Goal: Check status: Check status

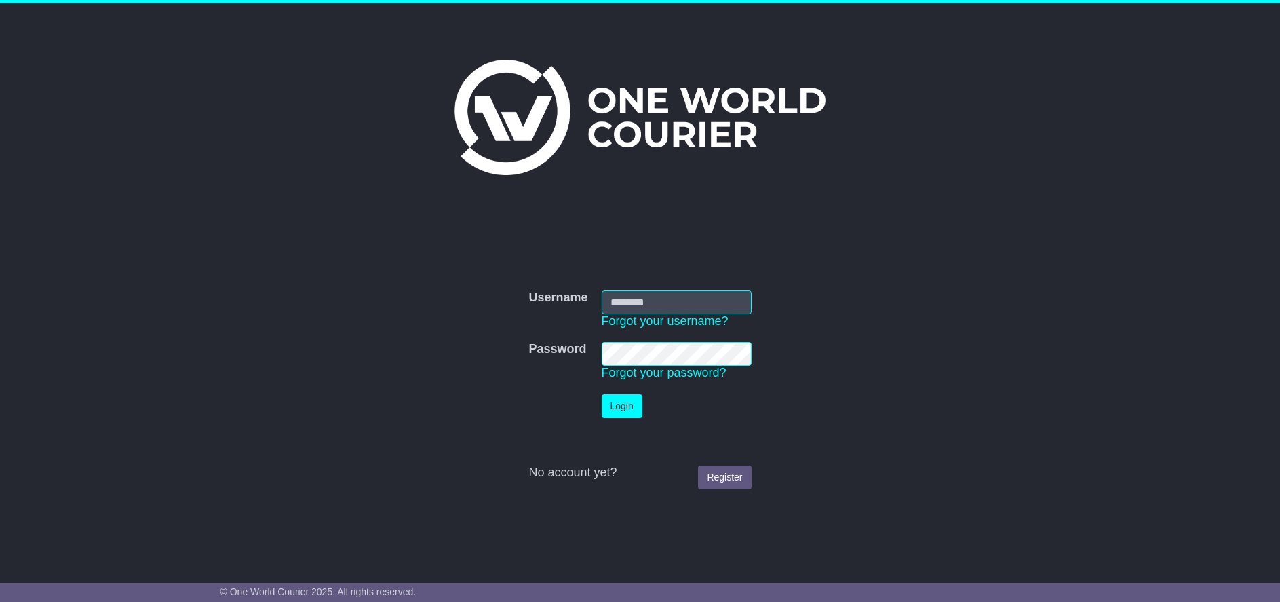
type input "******"
click at [628, 409] on button "Login" at bounding box center [622, 406] width 41 height 24
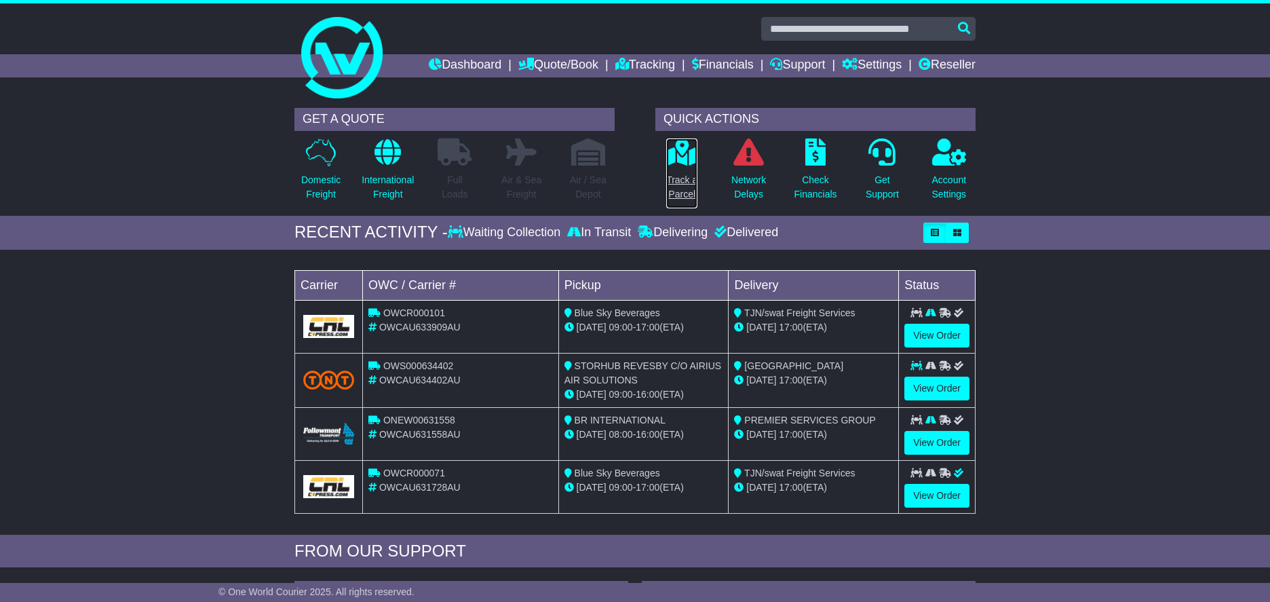
click at [681, 169] on link "Track a Parcel" at bounding box center [681, 173] width 33 height 71
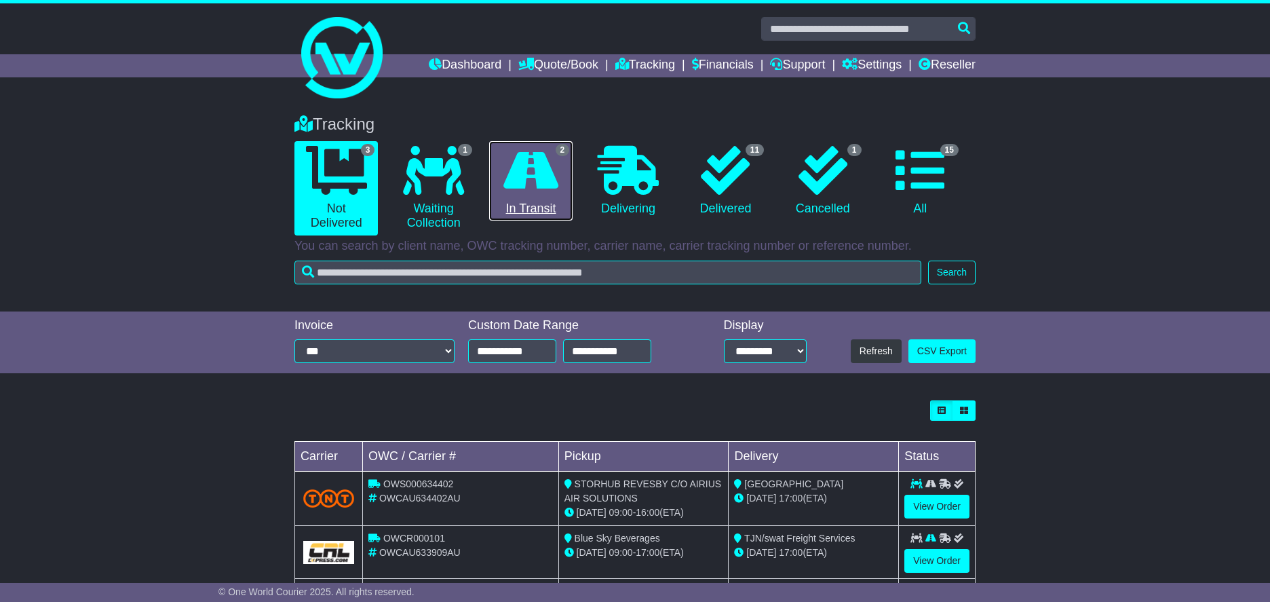
click at [538, 166] on icon at bounding box center [530, 170] width 55 height 49
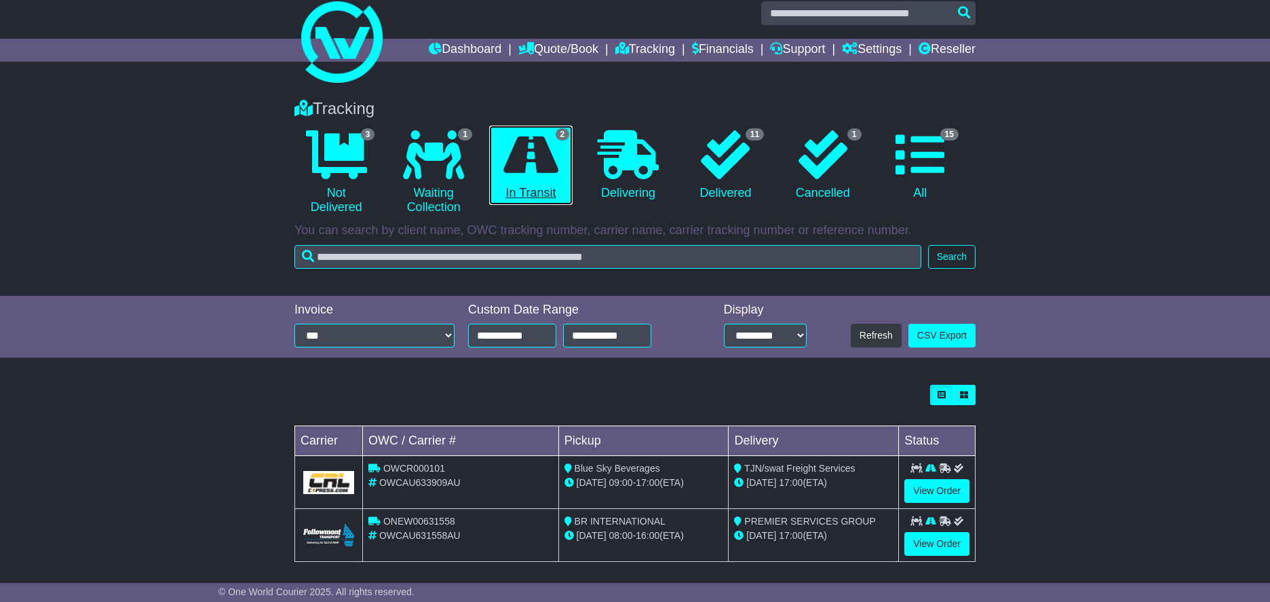
scroll to position [24, 0]
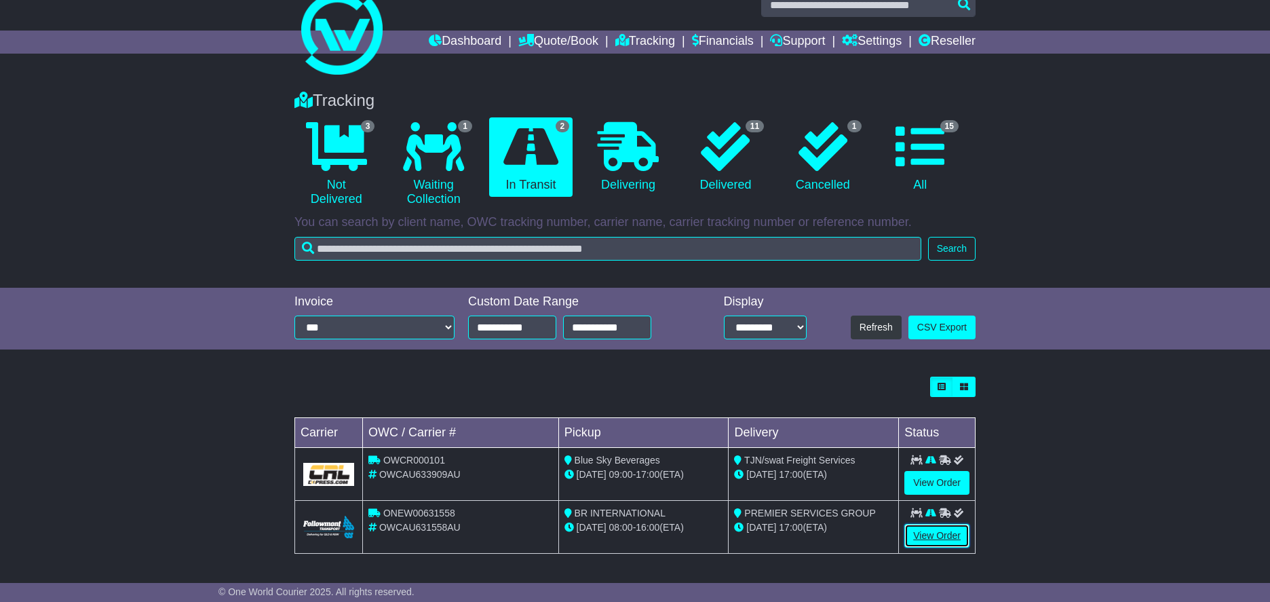
click at [950, 533] on link "View Order" at bounding box center [936, 536] width 65 height 24
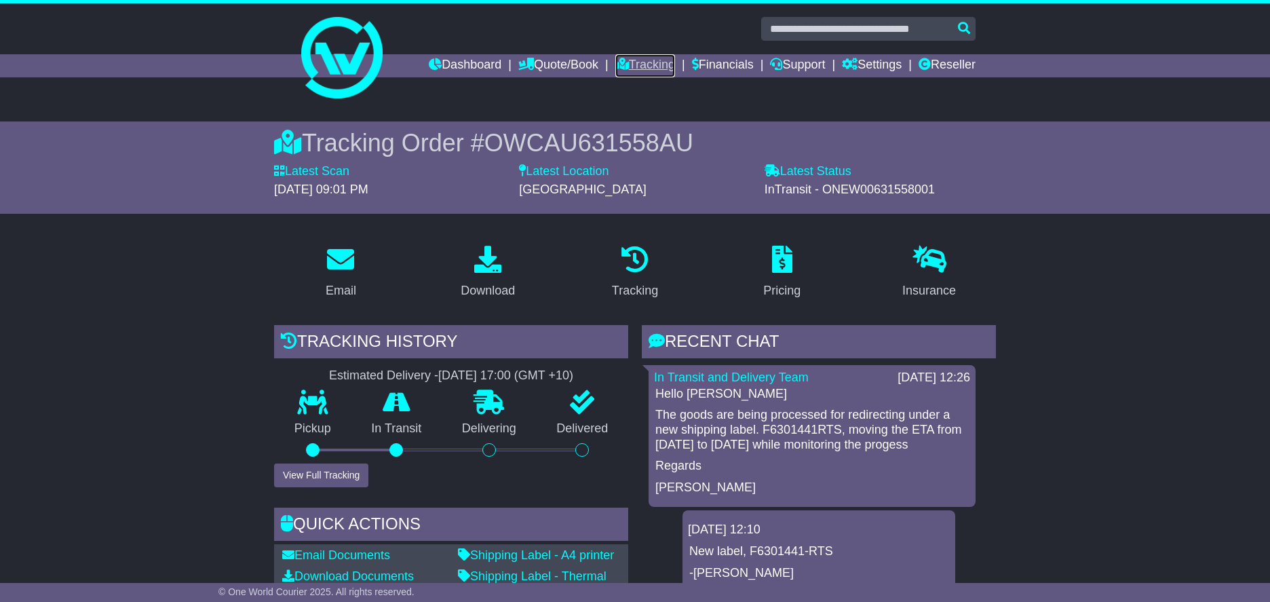
click at [638, 61] on link "Tracking" at bounding box center [645, 65] width 60 height 23
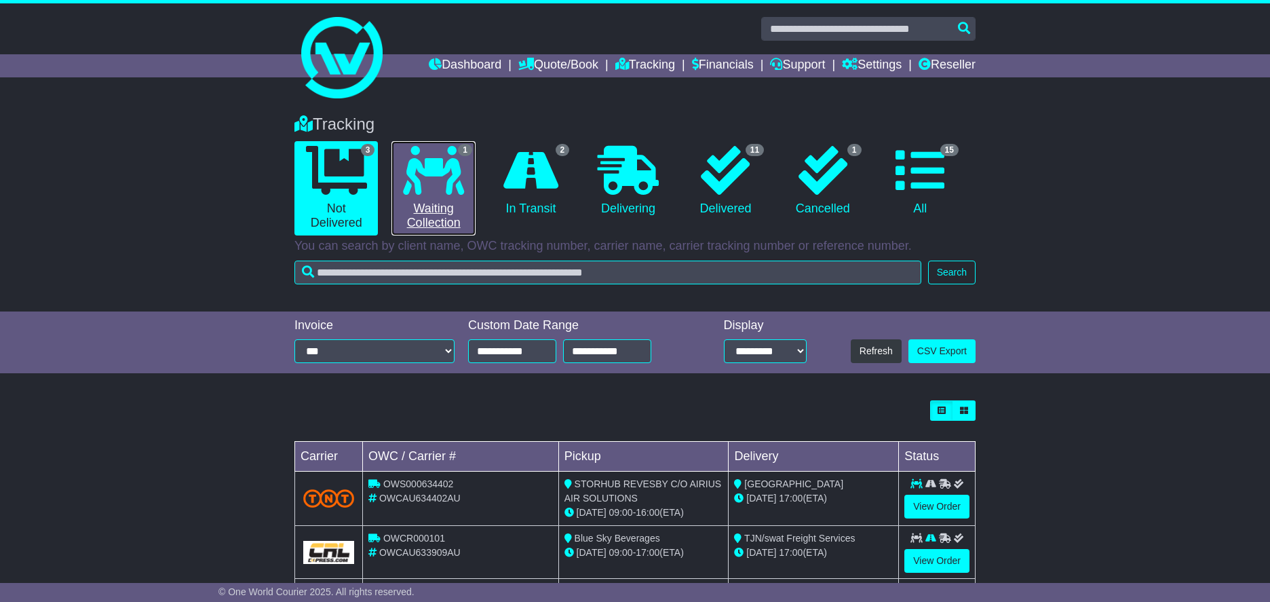
click at [471, 192] on link "1 Waiting Collection" at bounding box center [432, 188] width 83 height 94
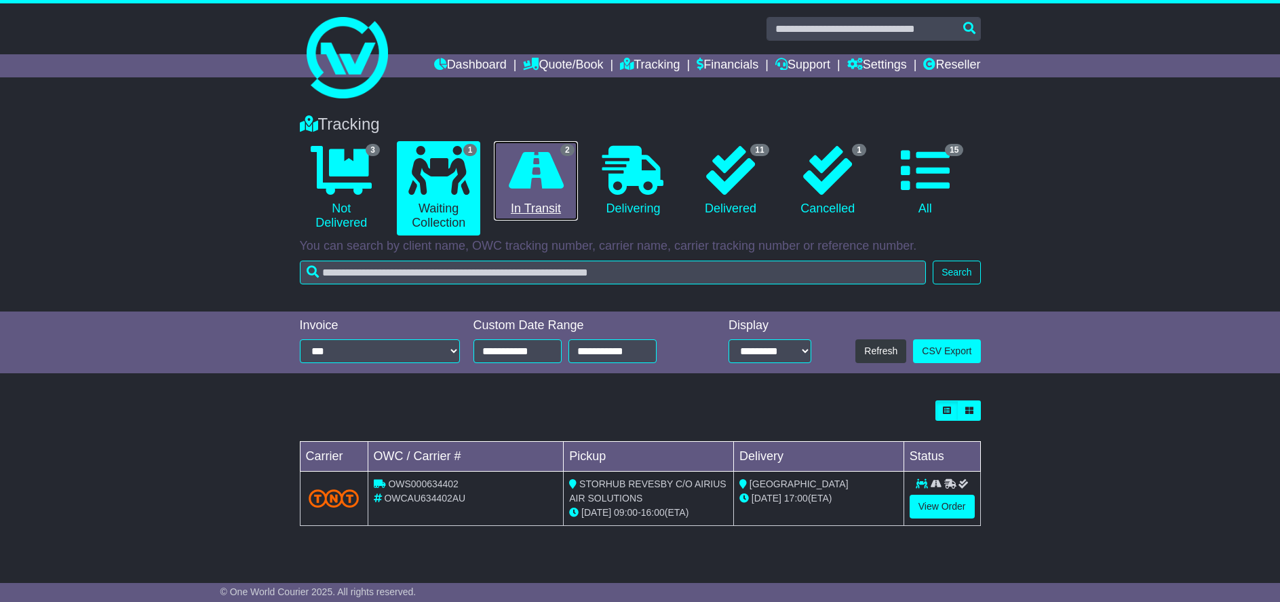
click at [537, 196] on link "2 In Transit" at bounding box center [535, 181] width 83 height 80
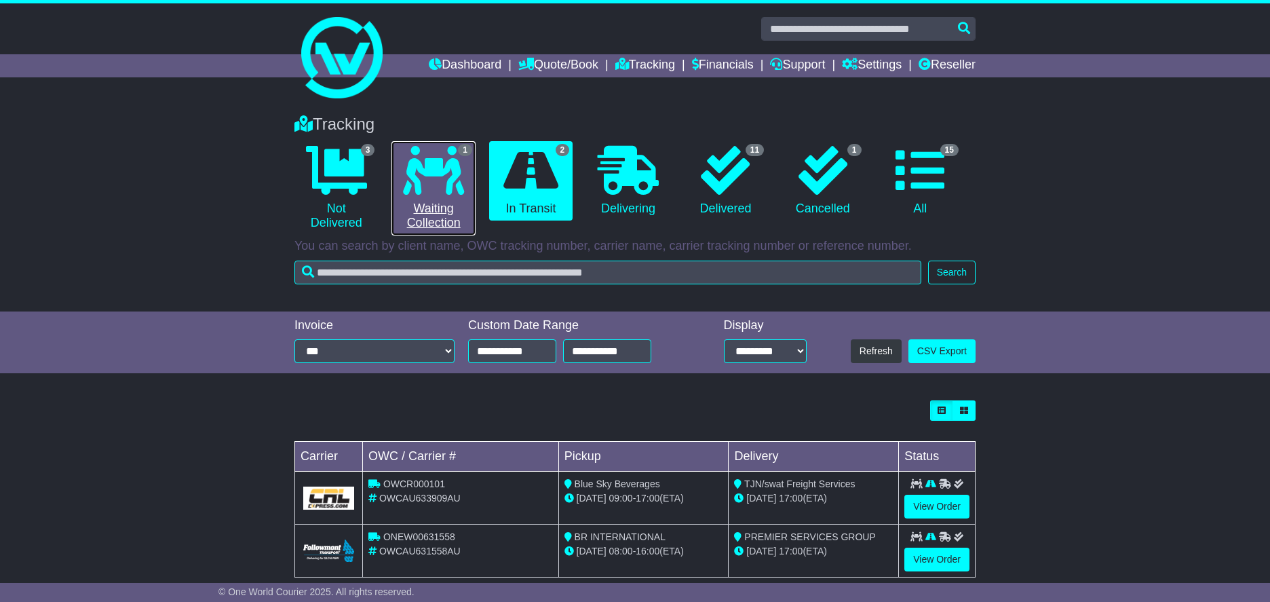
click at [433, 195] on link "1 Waiting Collection" at bounding box center [432, 188] width 83 height 94
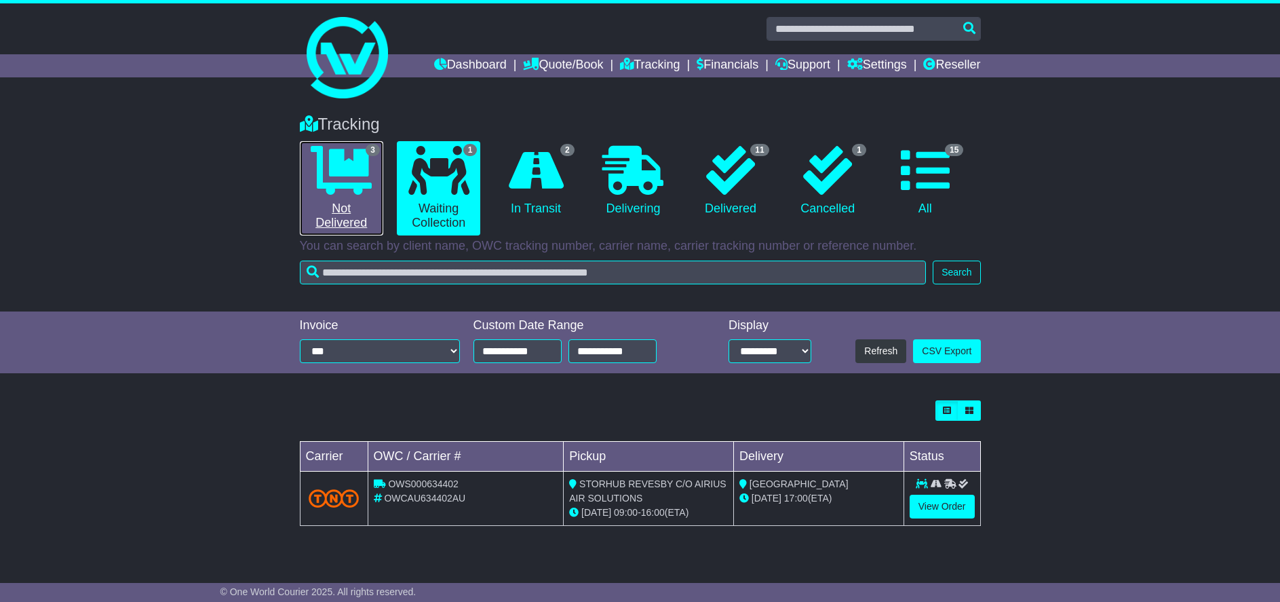
click at [370, 196] on link "3 Not Delivered" at bounding box center [341, 188] width 83 height 94
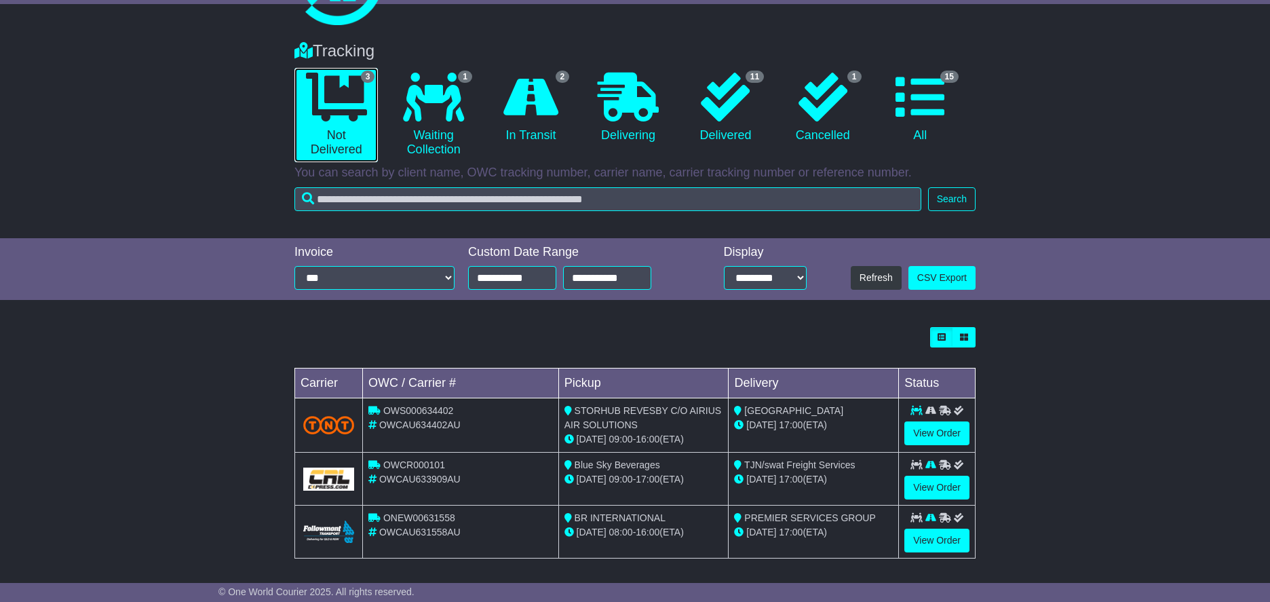
scroll to position [78, 0]
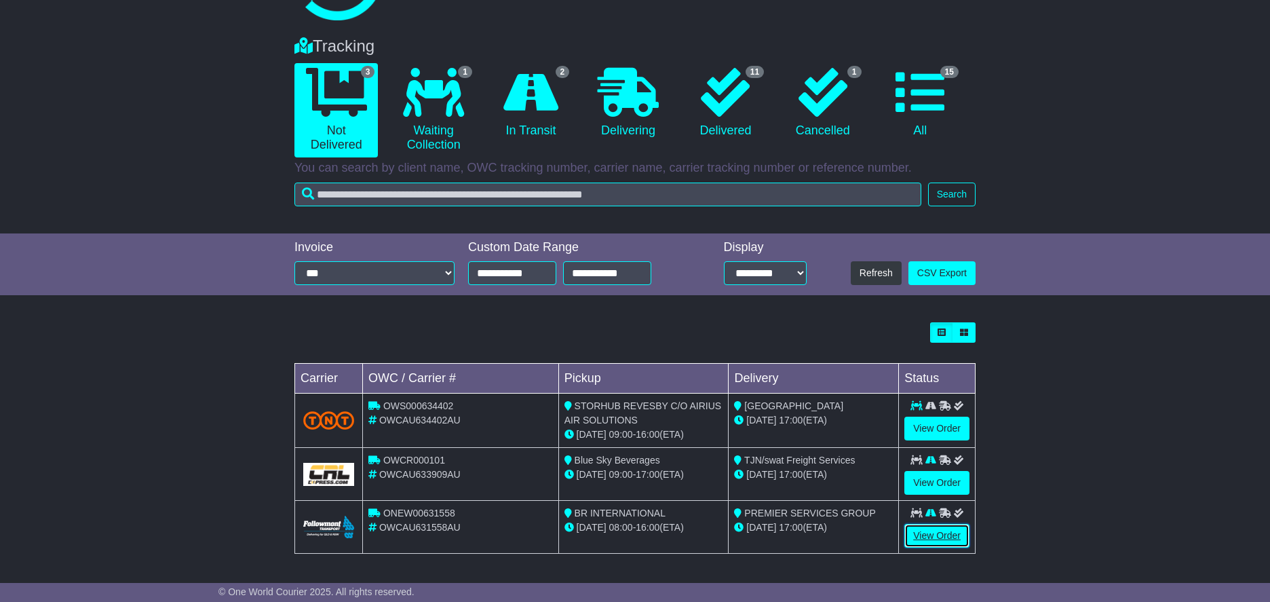
click at [939, 530] on link "View Order" at bounding box center [936, 536] width 65 height 24
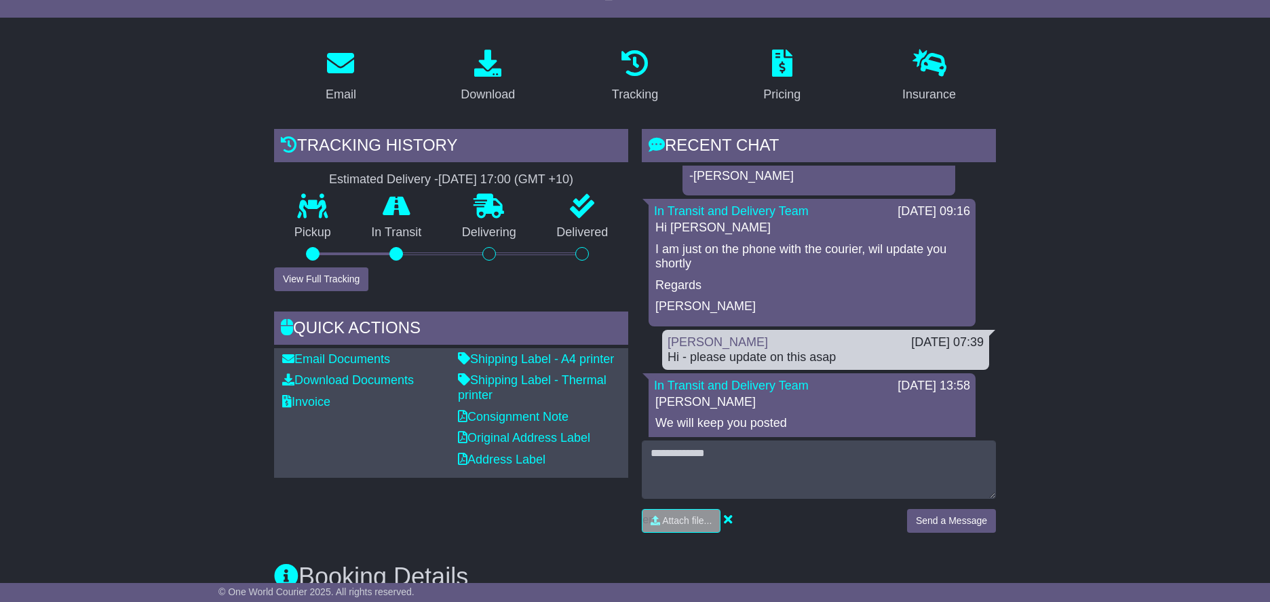
scroll to position [203, 0]
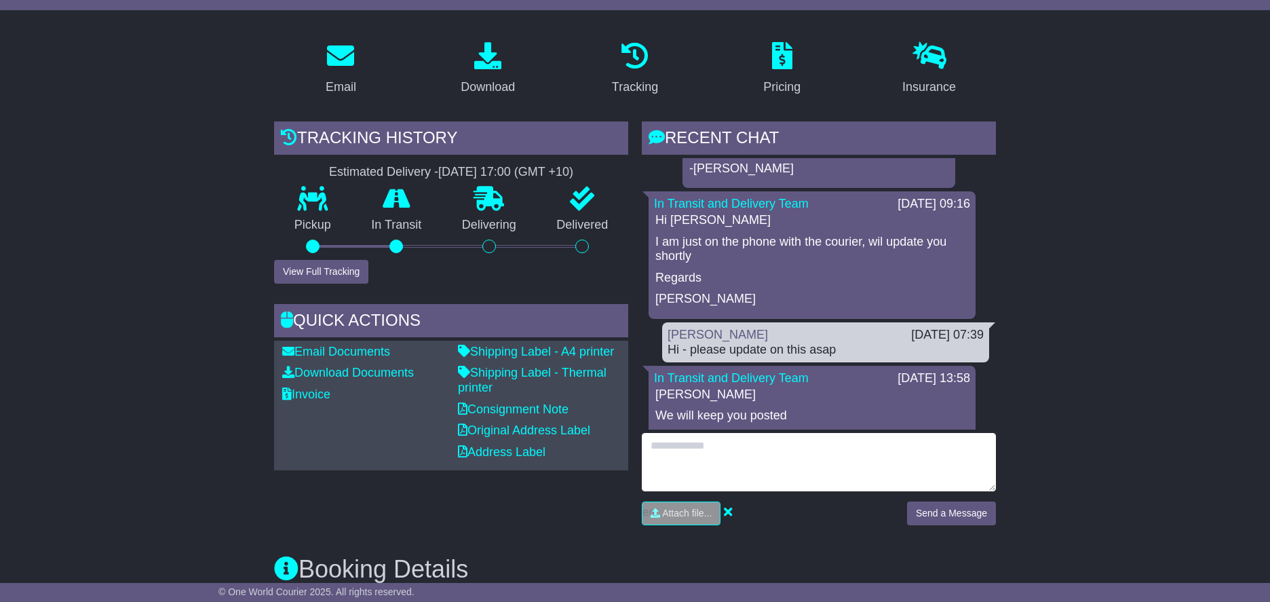
click at [745, 446] on textarea at bounding box center [819, 462] width 354 height 58
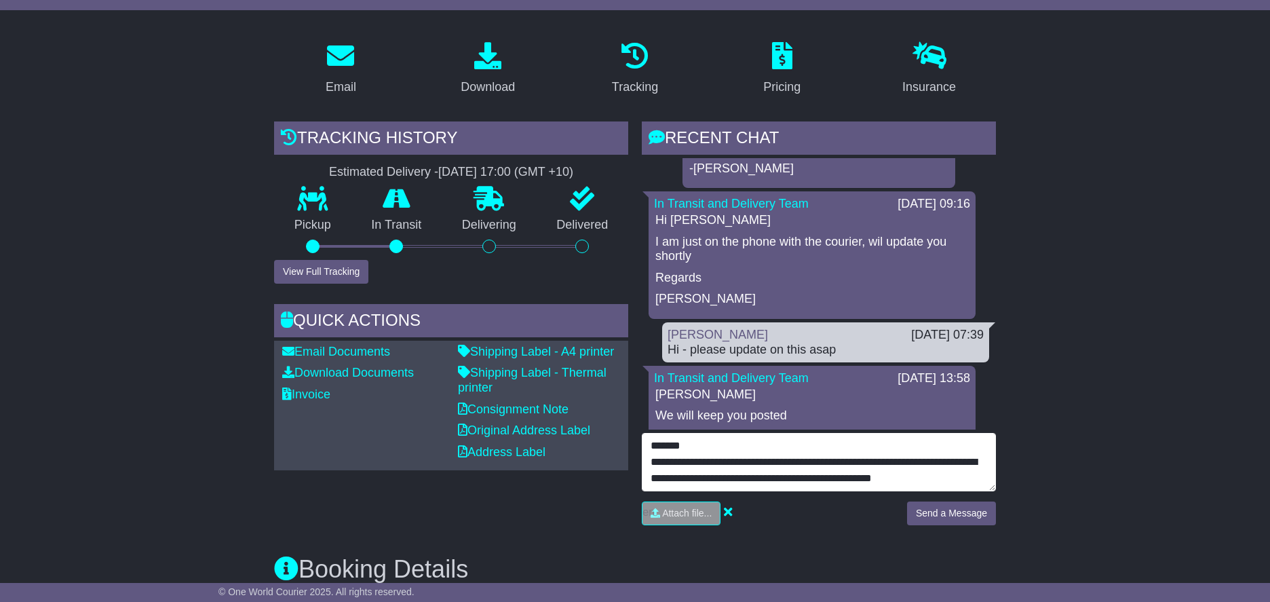
type textarea "**********"
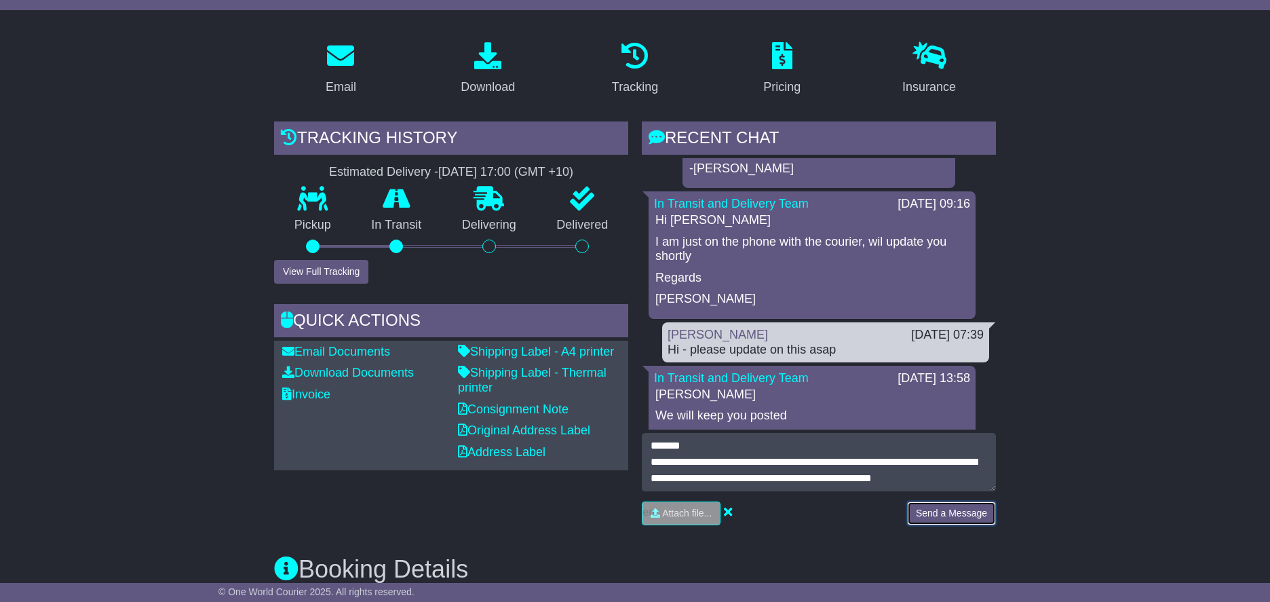
click at [985, 517] on button "Send a Message" at bounding box center [951, 513] width 89 height 24
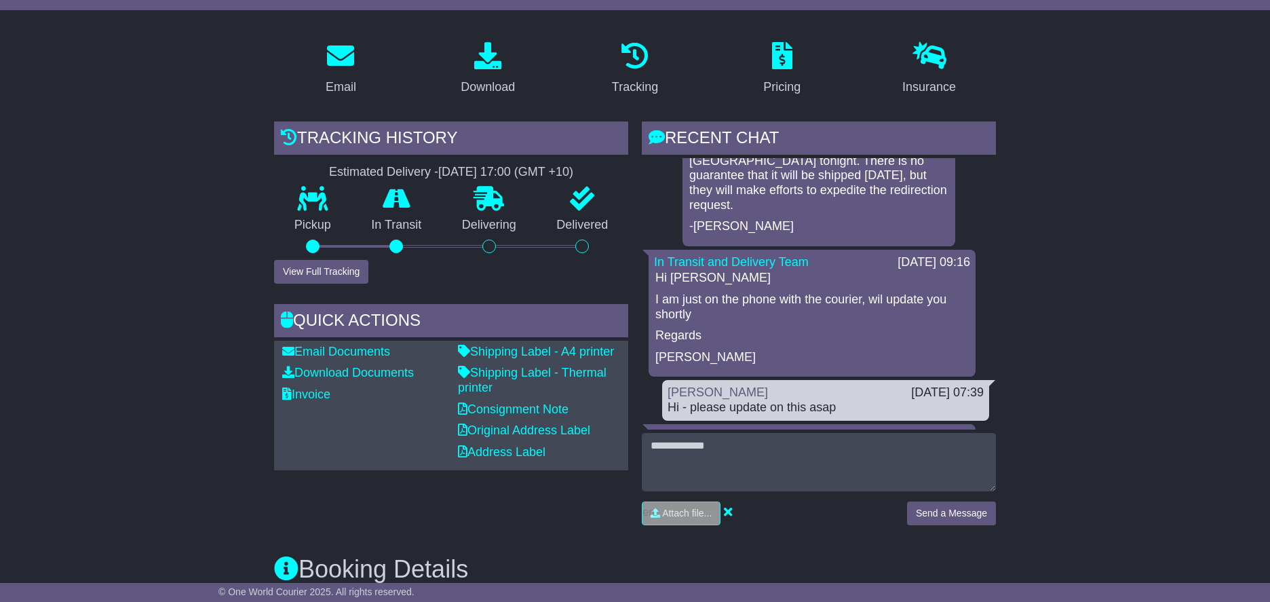
scroll to position [543, 0]
